Goal: Information Seeking & Learning: Find specific fact

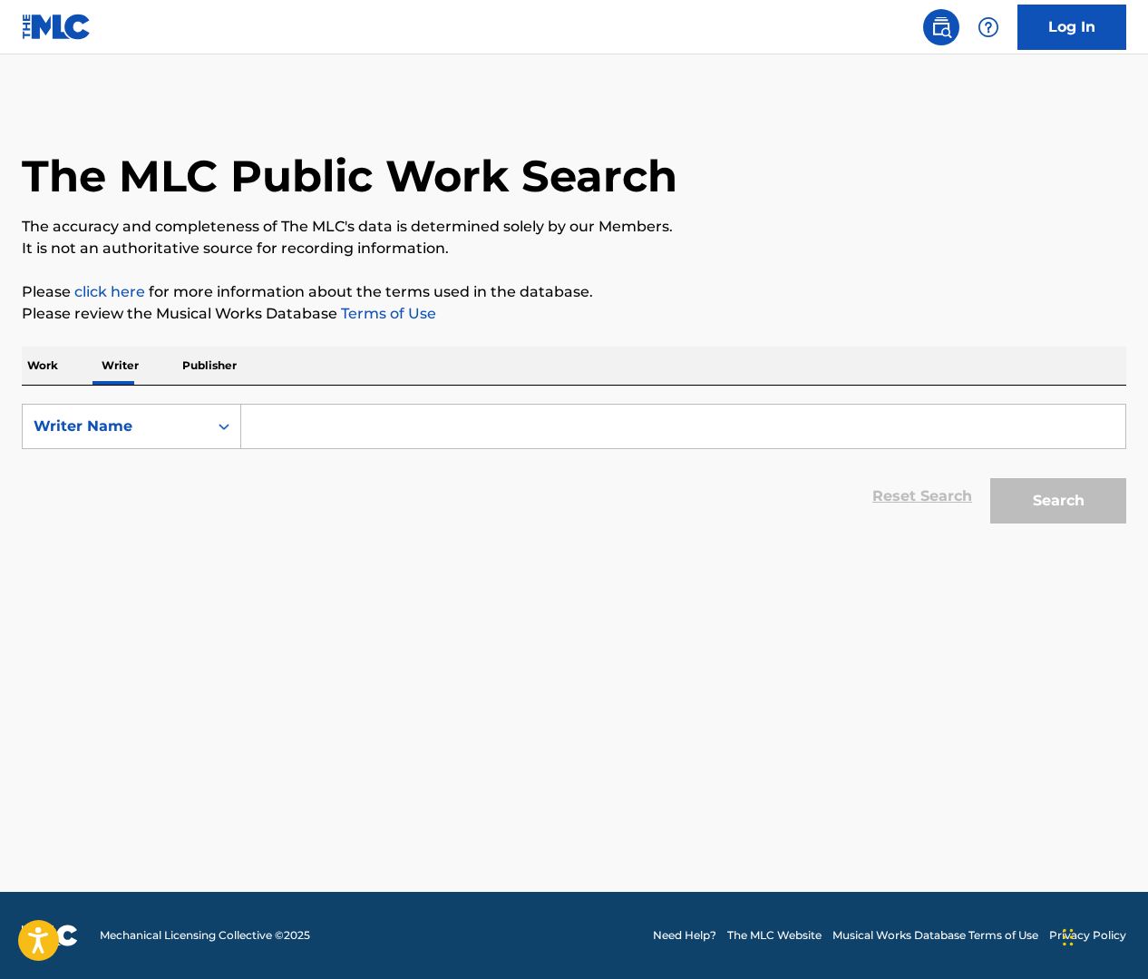
click at [284, 422] on input "Search Form" at bounding box center [683, 427] width 884 height 44
paste input "[PERSON_NAME]"
type input "[PERSON_NAME]"
click at [52, 364] on p "Work" at bounding box center [43, 365] width 42 height 38
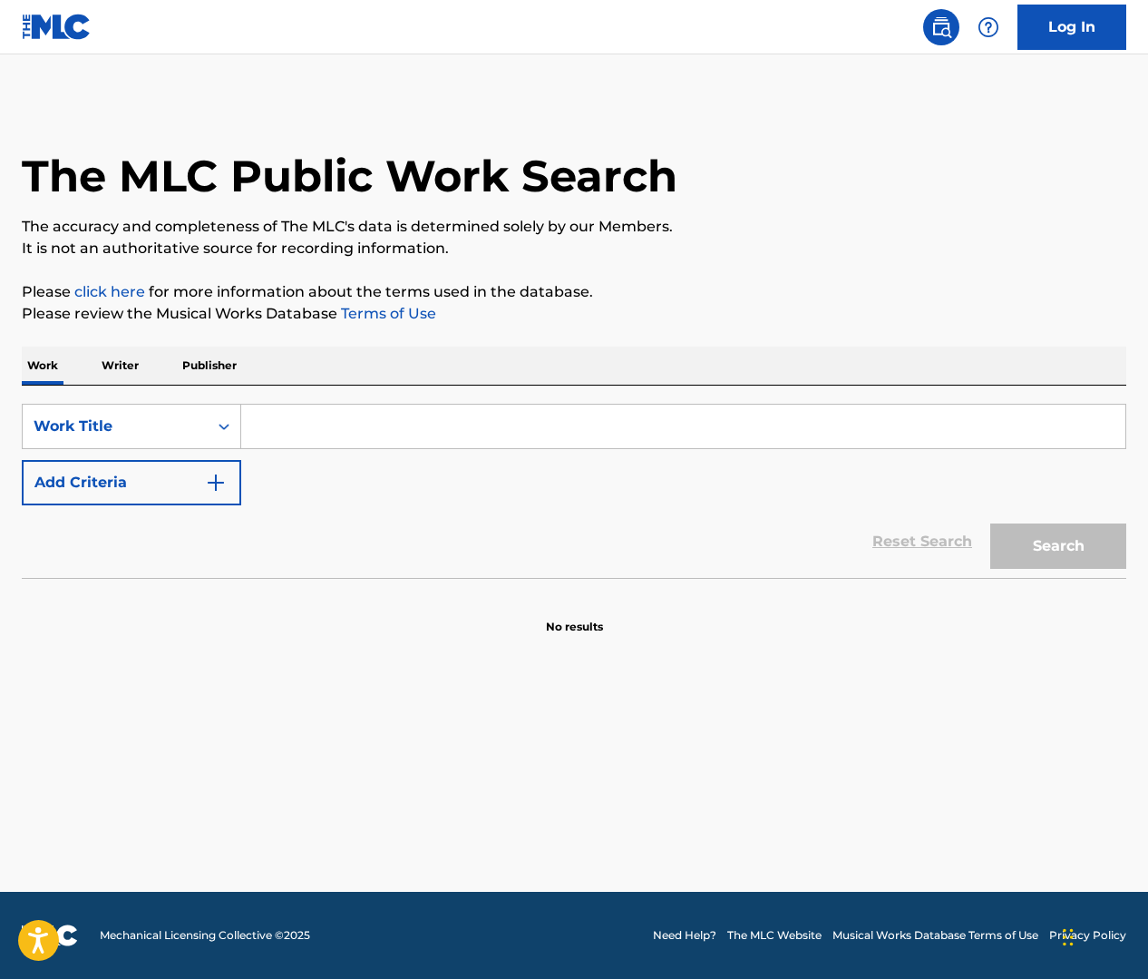
click at [323, 432] on input "Search Form" at bounding box center [683, 427] width 884 height 44
paste input "[PERSON_NAME]"
type input "[PERSON_NAME]"
click at [130, 366] on p "Writer" at bounding box center [120, 365] width 48 height 38
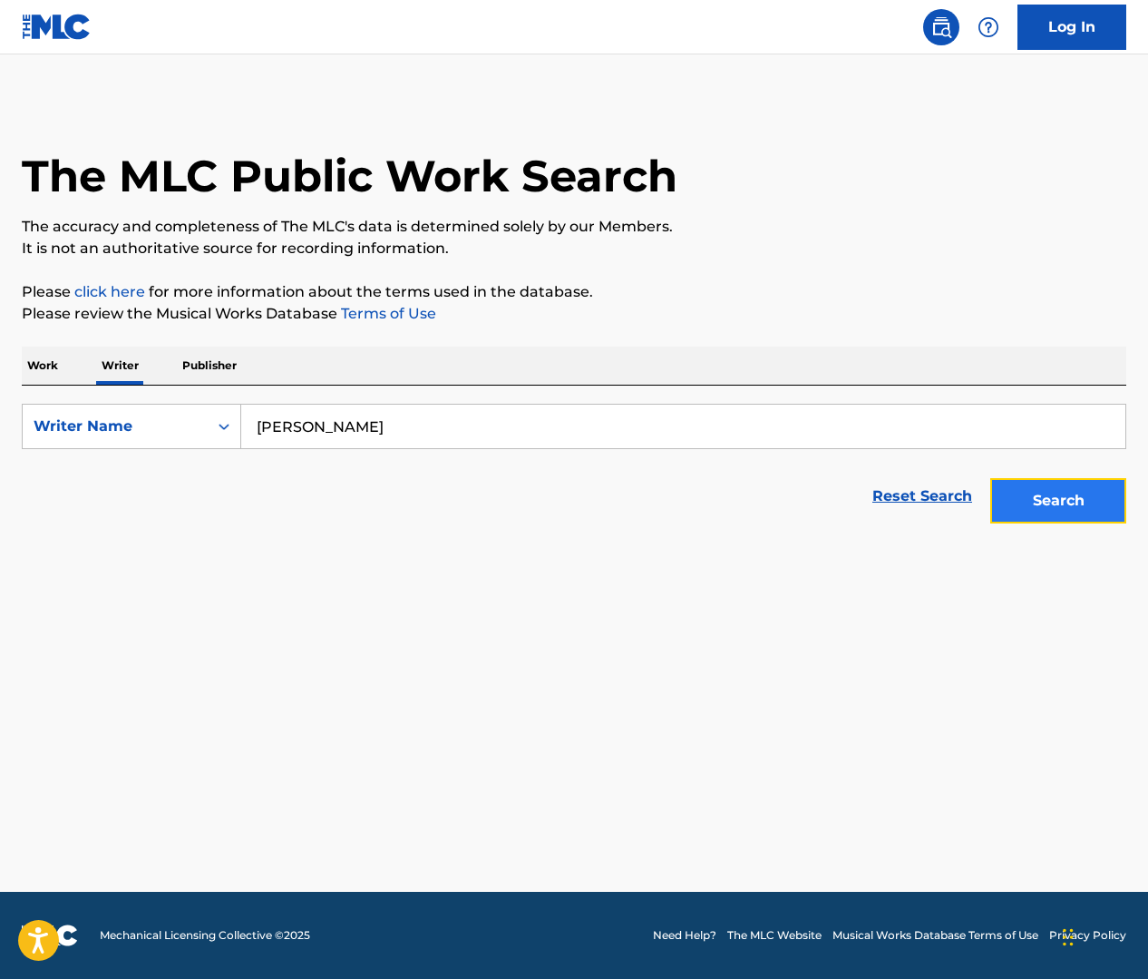
click at [1034, 497] on button "Search" at bounding box center [1058, 500] width 136 height 45
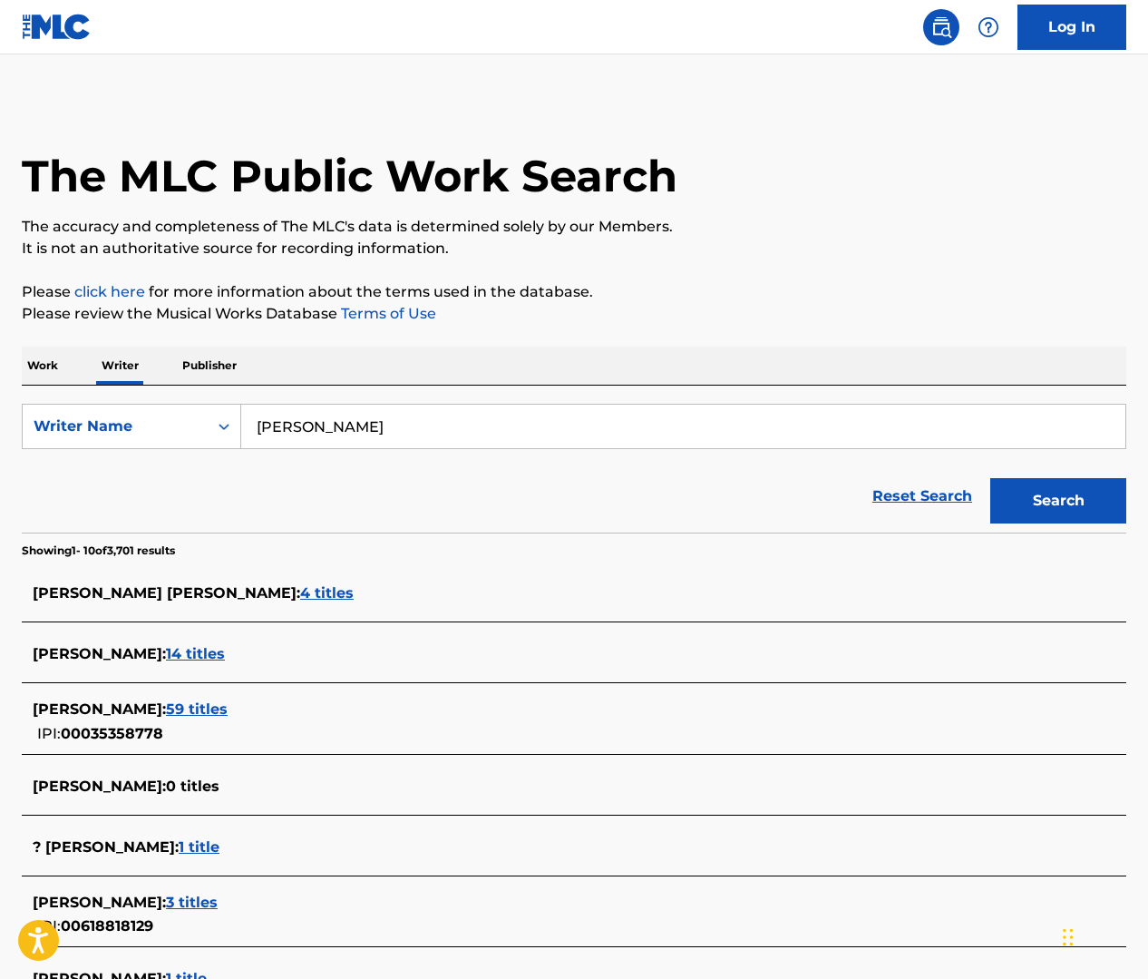
scroll to position [37, 0]
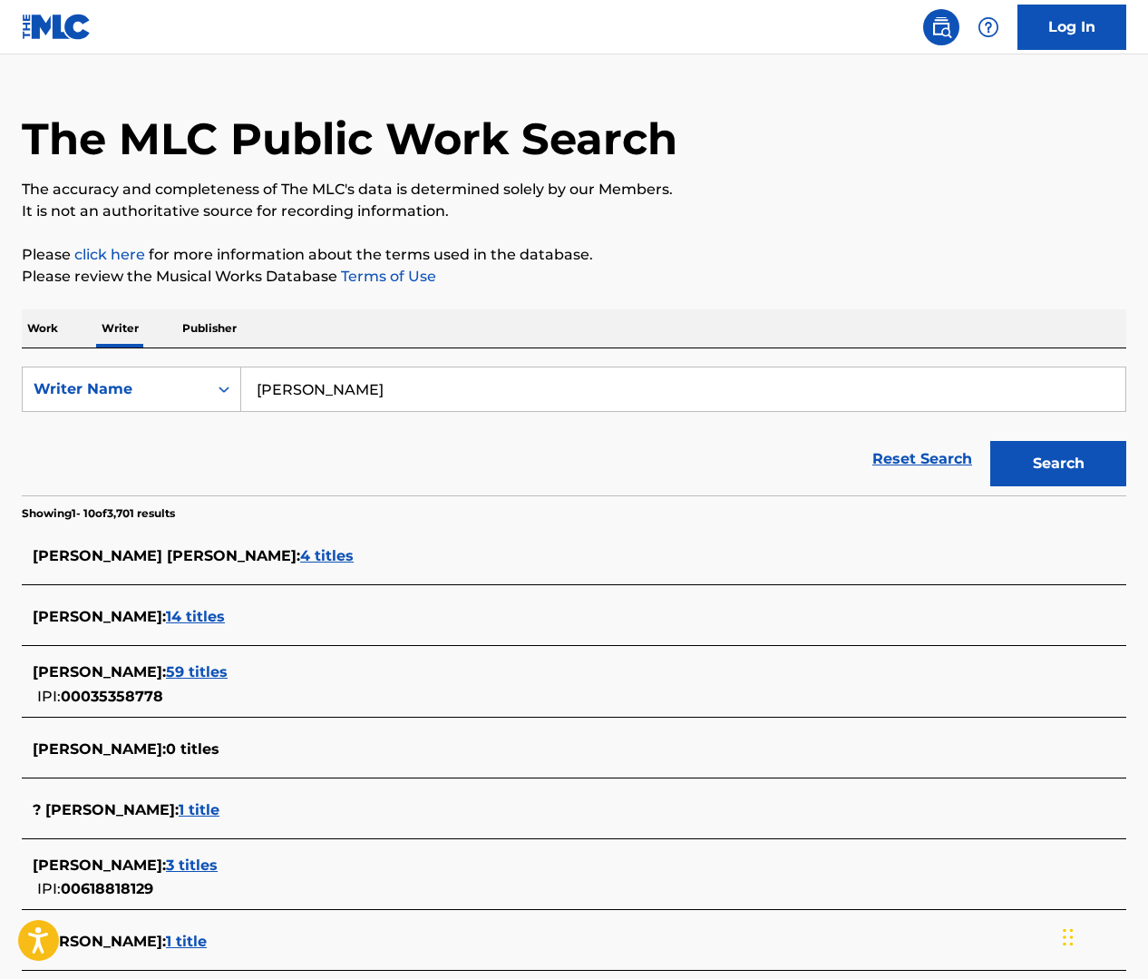
click at [55, 332] on p "Work" at bounding box center [43, 328] width 42 height 38
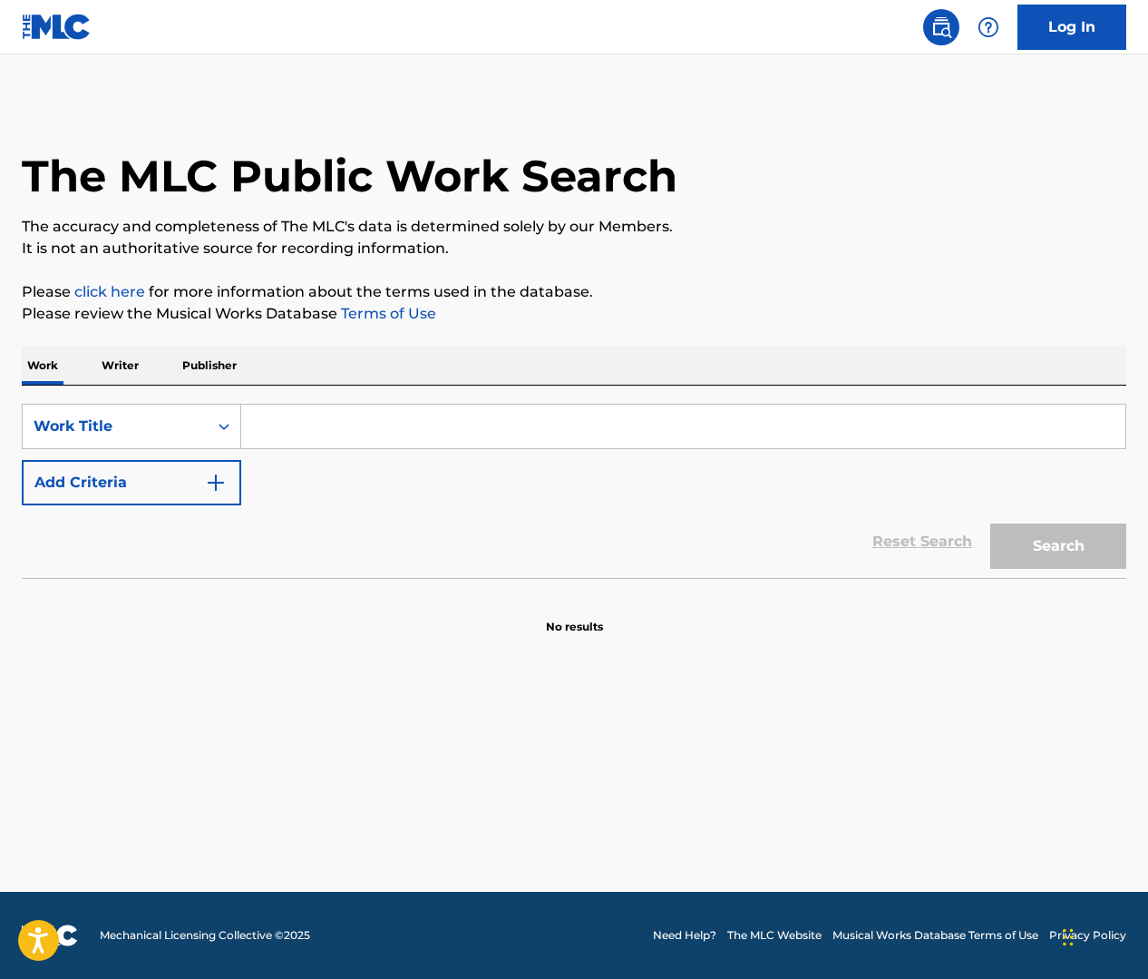
click at [300, 419] on input "Search Form" at bounding box center [683, 427] width 884 height 44
click at [221, 478] on img "Search Form" at bounding box center [216, 483] width 22 height 22
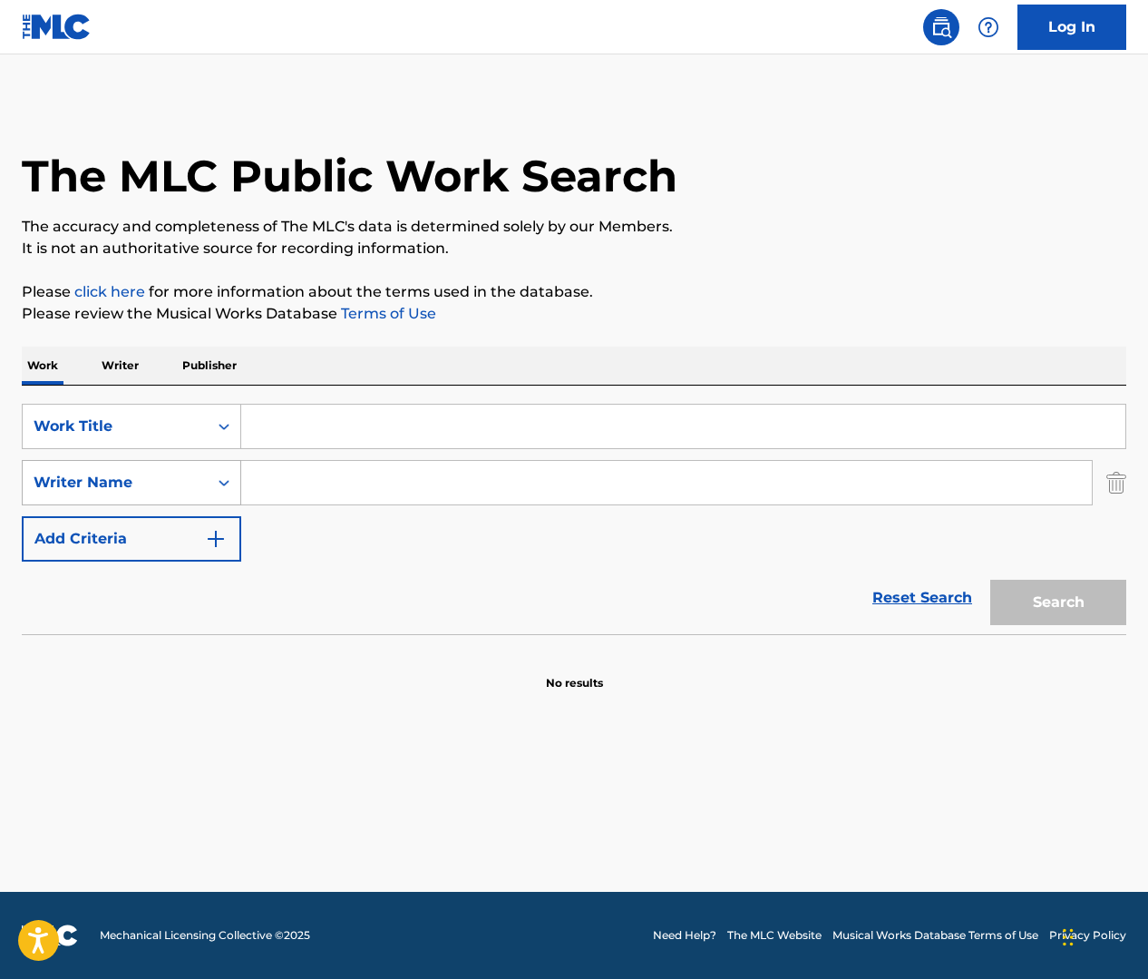
click at [192, 486] on div "Writer Name" at bounding box center [115, 483] width 163 height 22
click at [336, 474] on input "Search Form" at bounding box center [666, 483] width 851 height 44
paste input "[PERSON_NAME]"
type input "[PERSON_NAME]"
click at [325, 422] on input "Search Form" at bounding box center [683, 427] width 884 height 44
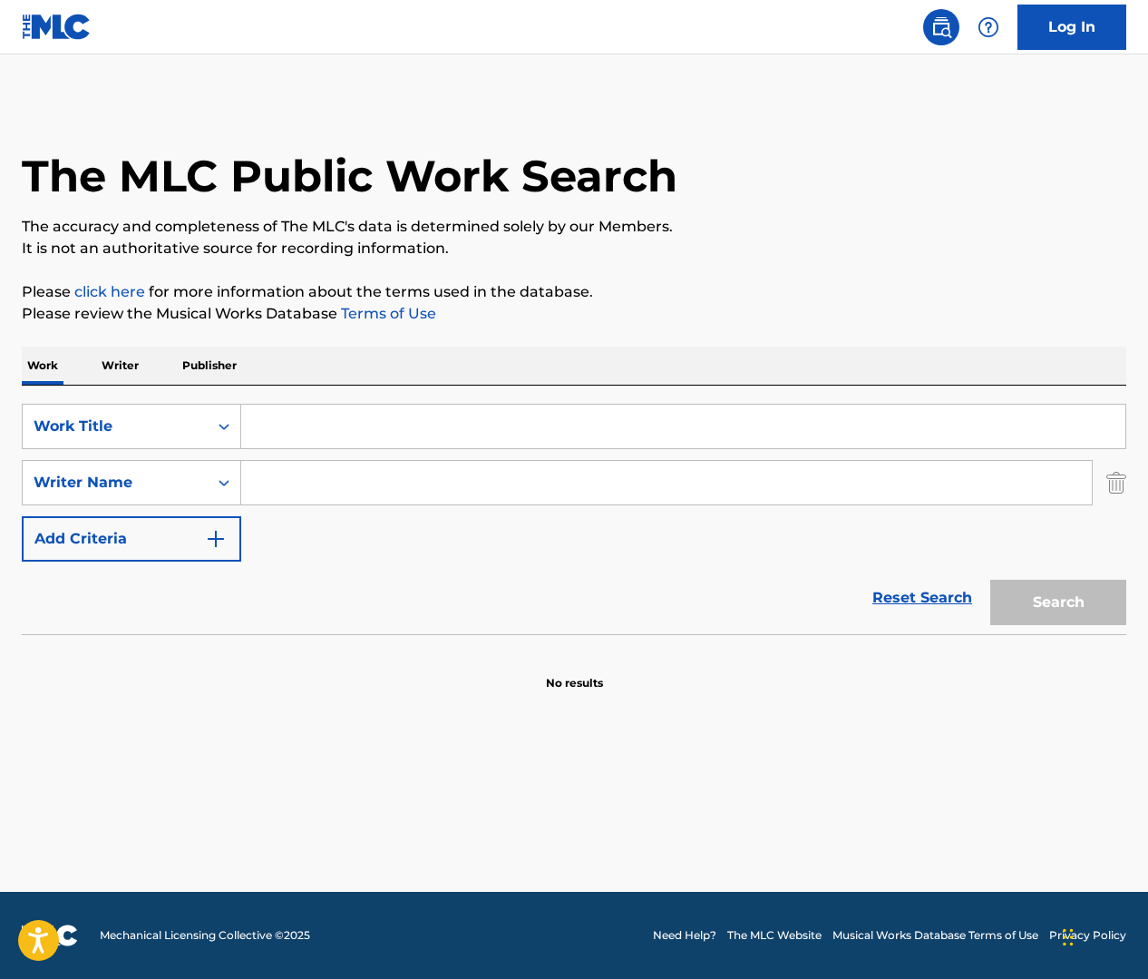
paste input "[PERSON_NAME]"
type input "[PERSON_NAME]"
click at [288, 485] on input "Search Form" at bounding box center [666, 483] width 851 height 44
type input "[PERSON_NAME]"
click at [990, 580] on button "Search" at bounding box center [1058, 602] width 136 height 45
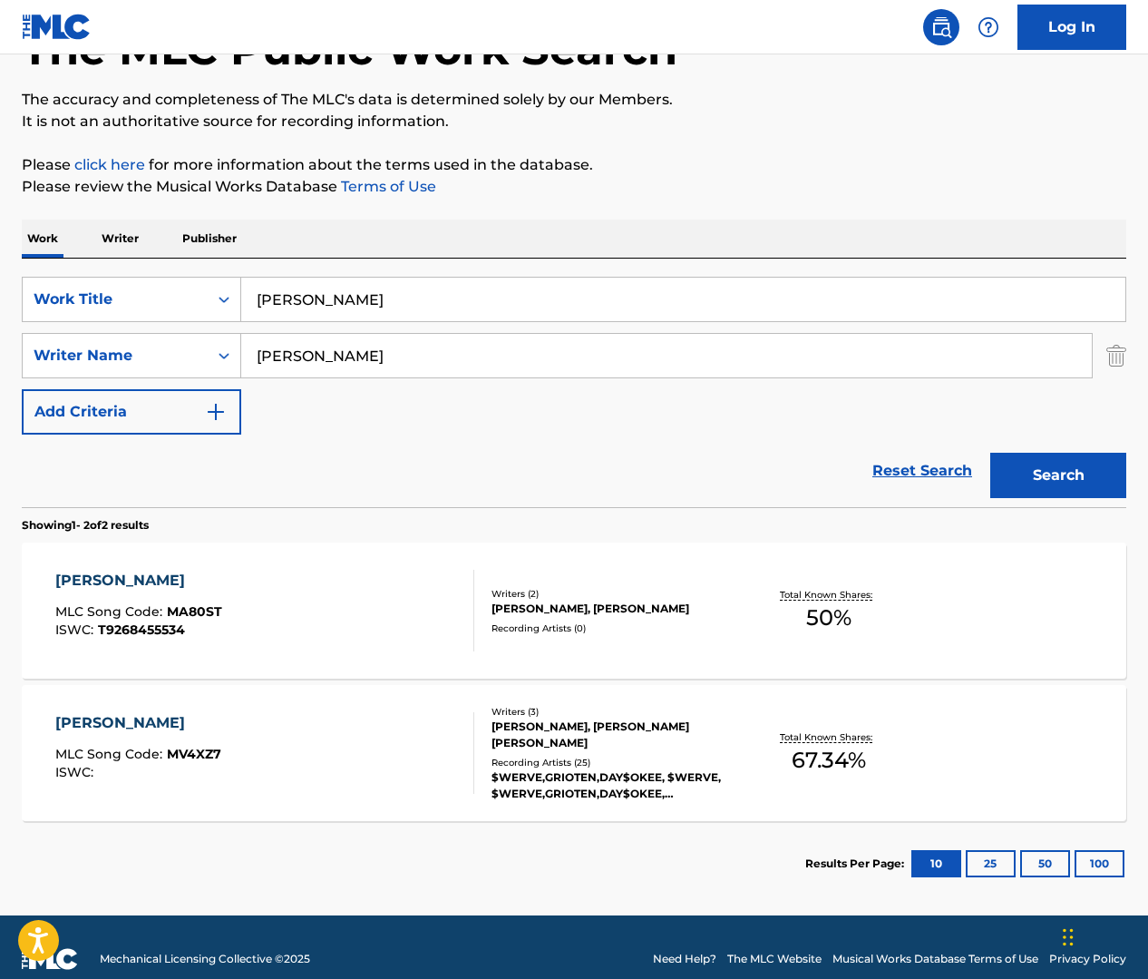
scroll to position [151, 0]
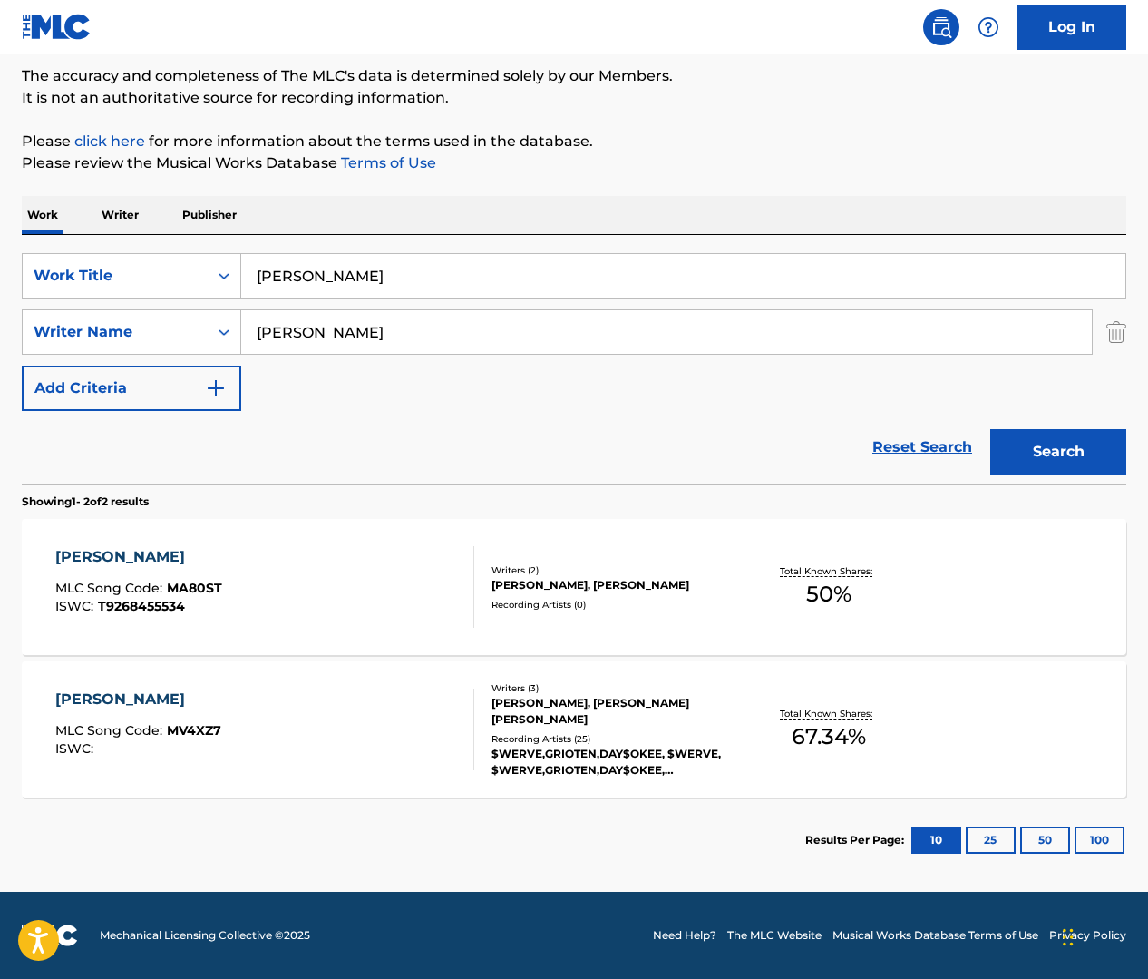
click at [465, 591] on div at bounding box center [466, 587] width 15 height 82
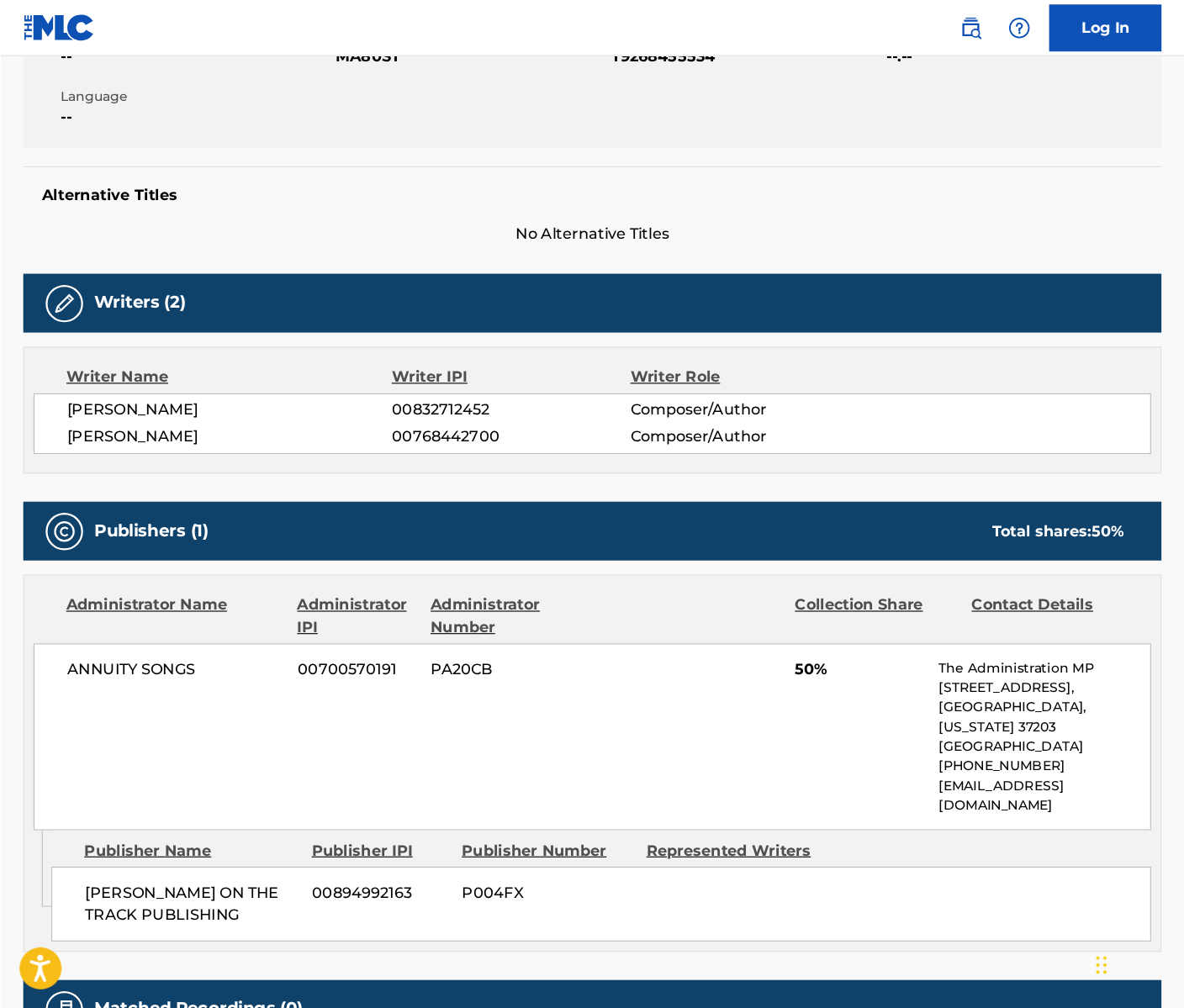
scroll to position [346, 0]
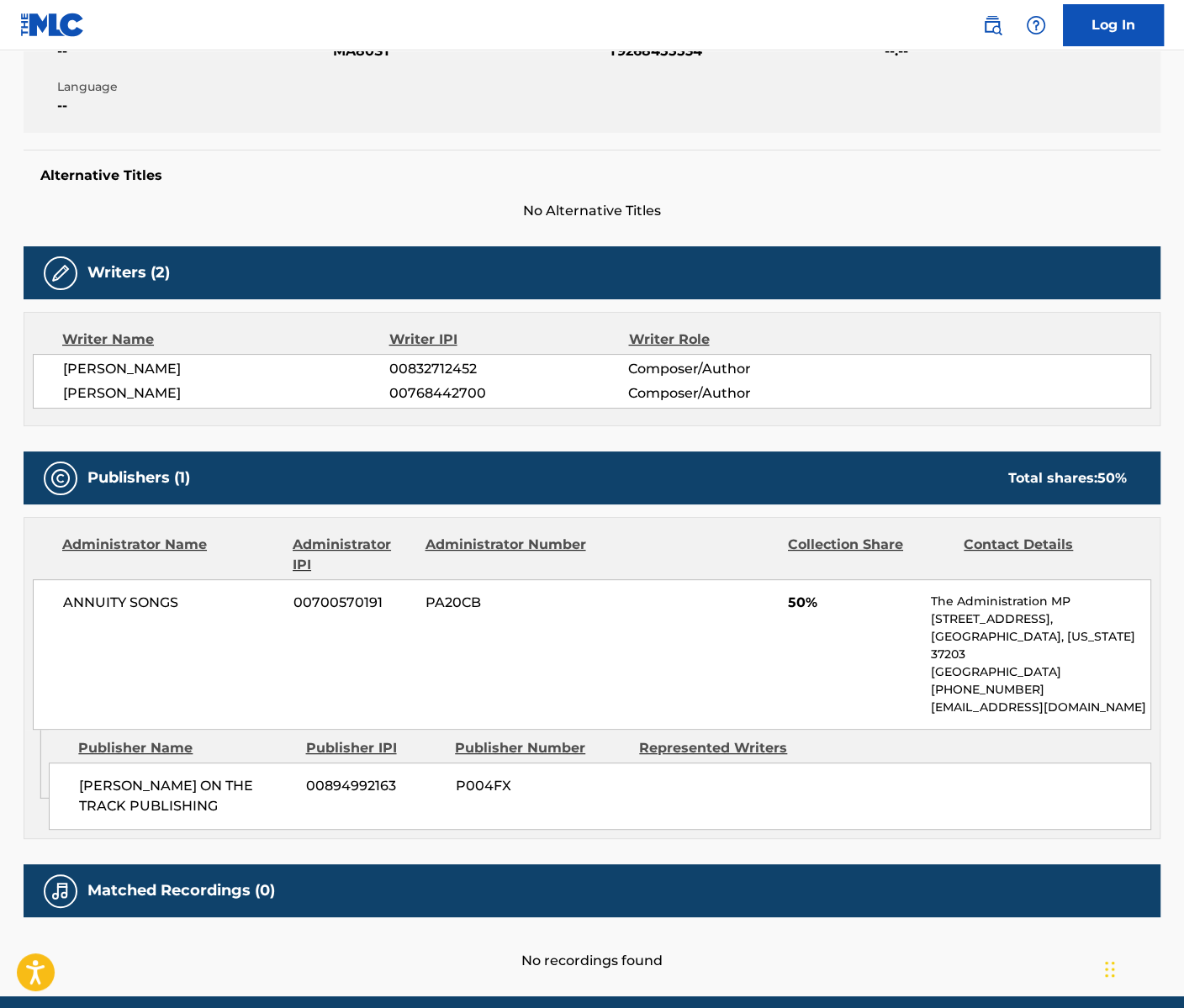
click at [479, 610] on span "PA20CB" at bounding box center [507, 603] width 163 height 20
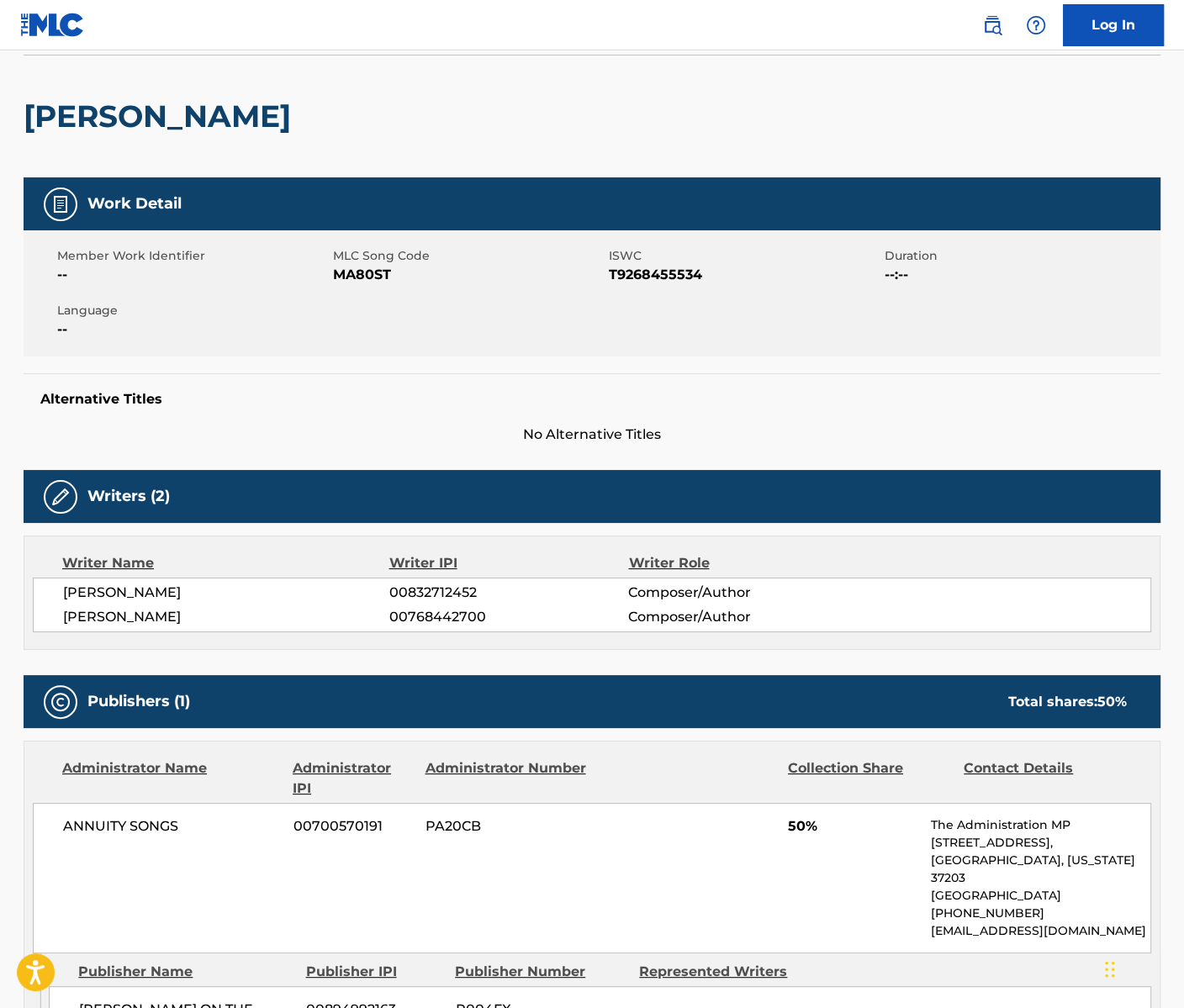
scroll to position [120, 0]
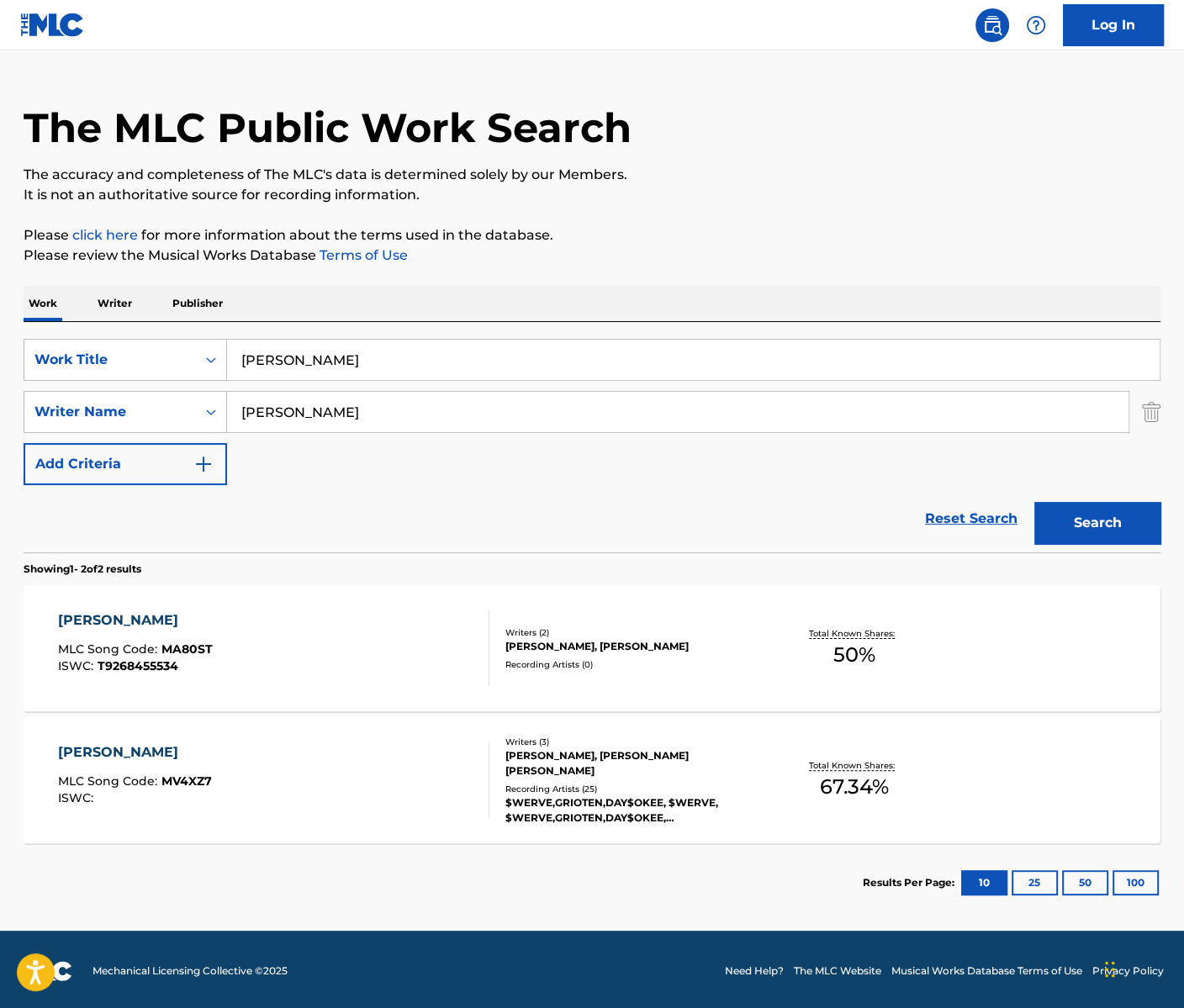
scroll to position [38, 0]
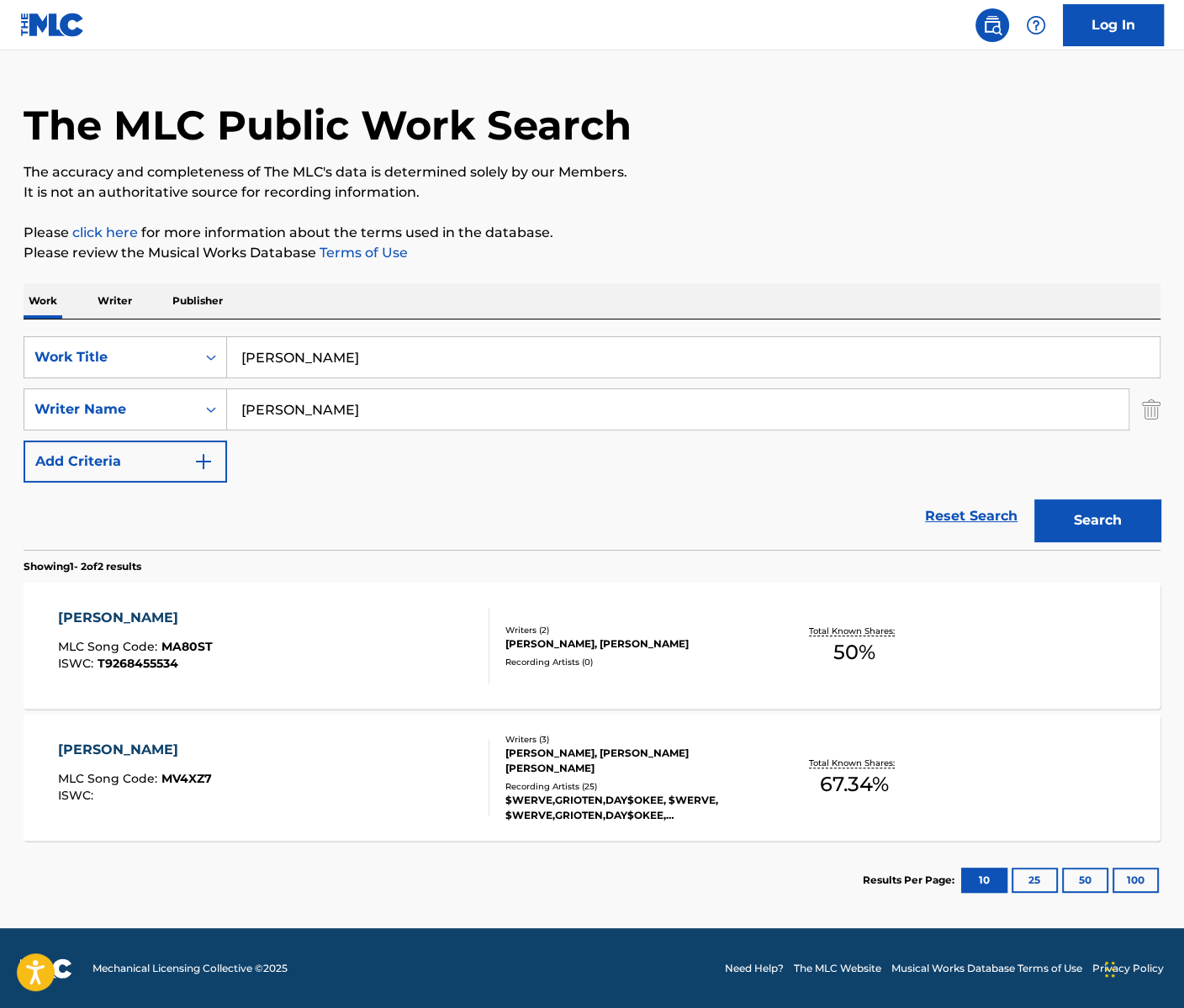
click at [376, 785] on div "[PERSON_NAME] MLC Song Code : MV4XZ7 ISWC :" at bounding box center [274, 778] width 432 height 76
